Goal: Task Accomplishment & Management: Manage account settings

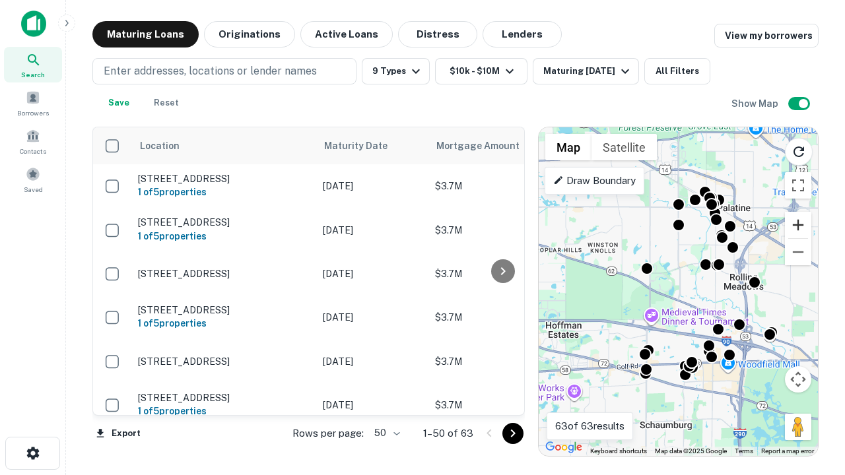
click at [798, 225] on button "Zoom in" at bounding box center [798, 225] width 26 height 26
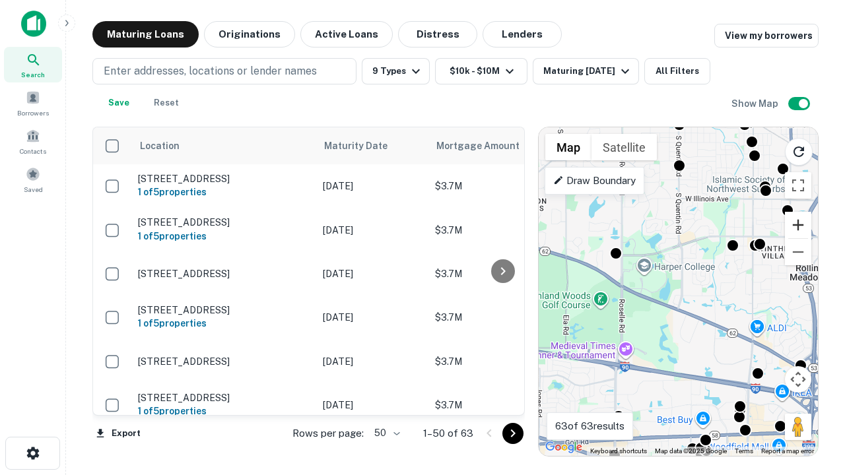
click at [798, 225] on button "Zoom in" at bounding box center [798, 225] width 26 height 26
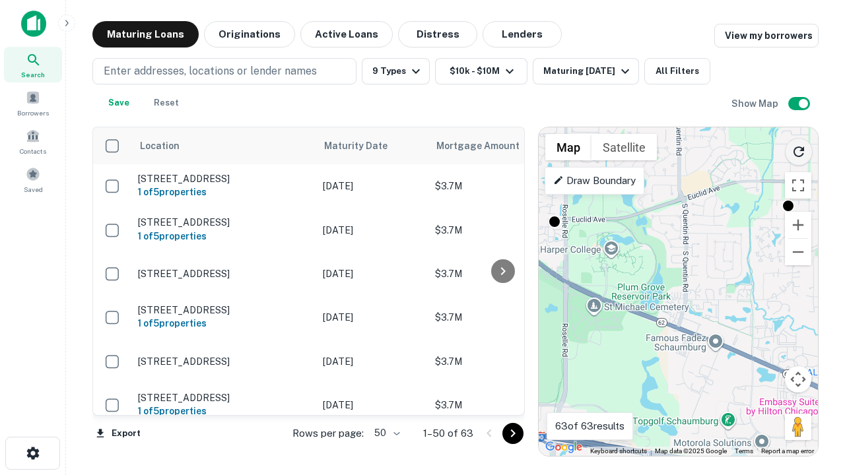
click at [798, 149] on icon "Reload search area" at bounding box center [799, 152] width 16 height 16
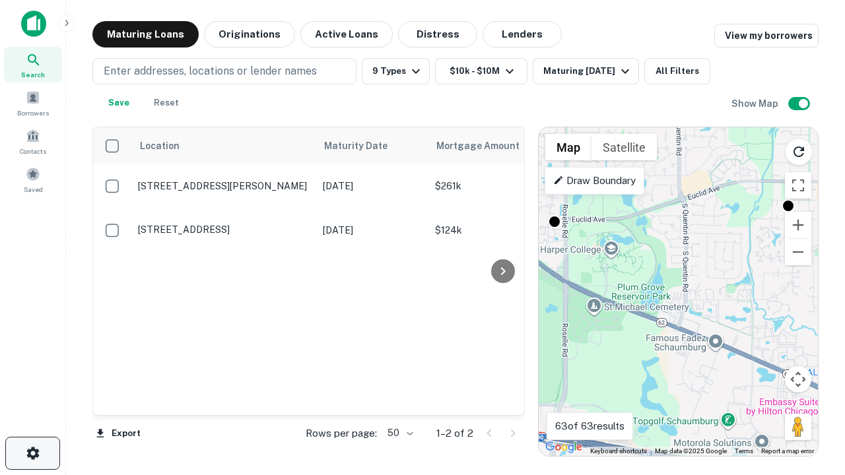
click at [32, 453] on icon "button" at bounding box center [33, 453] width 16 height 16
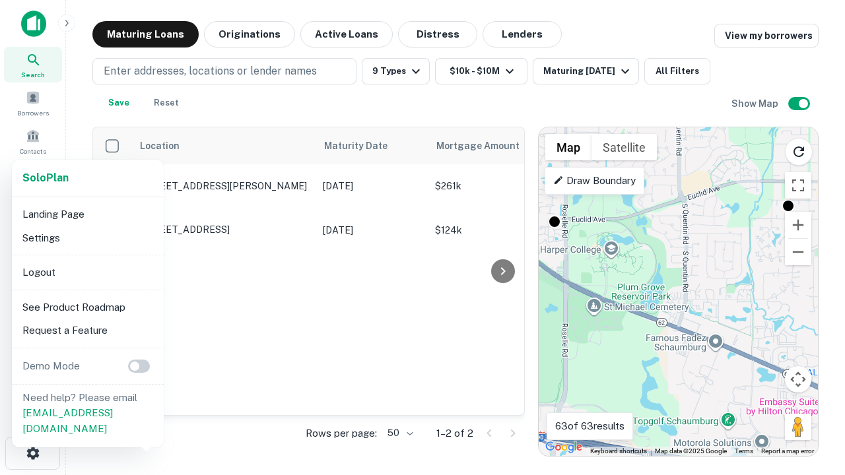
click at [87, 272] on li "Logout" at bounding box center [87, 273] width 141 height 24
